Goal: Check status: Check status

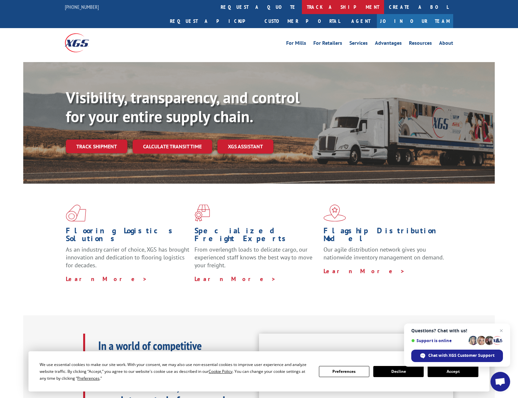
click at [302, 6] on link "track a shipment" at bounding box center [343, 7] width 82 height 14
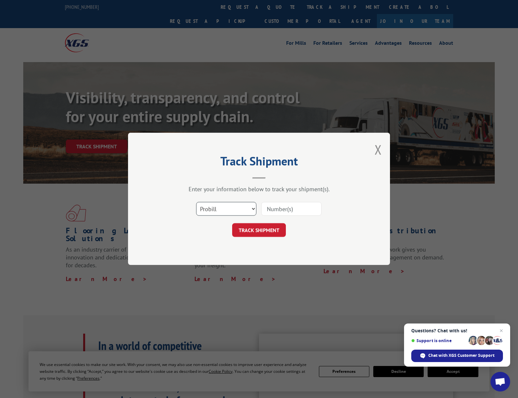
click at [252, 208] on select "Select category... Probill BOL PO" at bounding box center [226, 209] width 60 height 14
select select "bol"
click at [196, 202] on select "Select category... Probill BOL PO" at bounding box center [226, 209] width 60 height 14
click at [275, 208] on input at bounding box center [291, 209] width 60 height 14
paste input "363804"
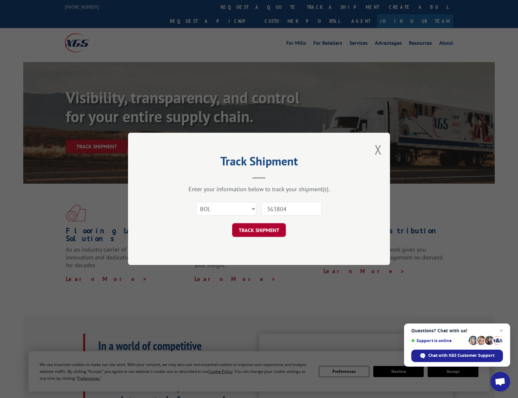
type input "363804"
click at [255, 229] on button "TRACK SHIPMENT" at bounding box center [259, 231] width 54 height 14
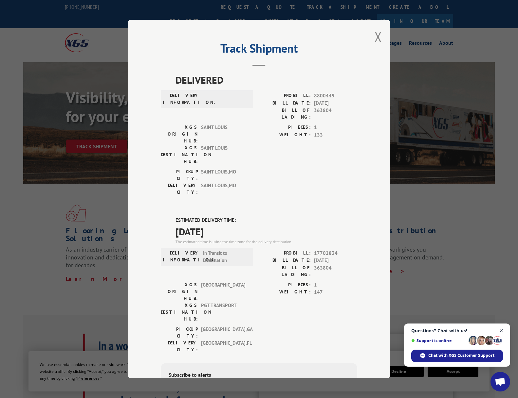
click at [501, 331] on span "Close chat" at bounding box center [501, 331] width 8 height 8
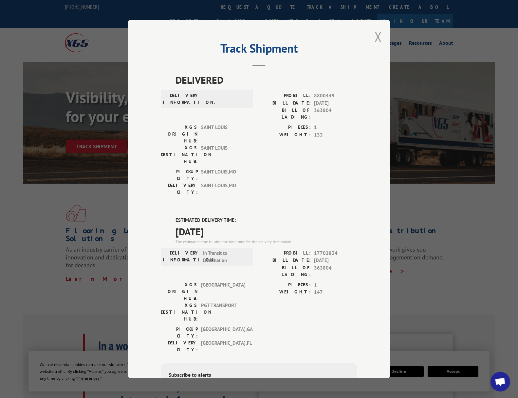
click at [374, 37] on button "Close modal" at bounding box center [377, 36] width 7 height 17
